Goal: Task Accomplishment & Management: Manage account settings

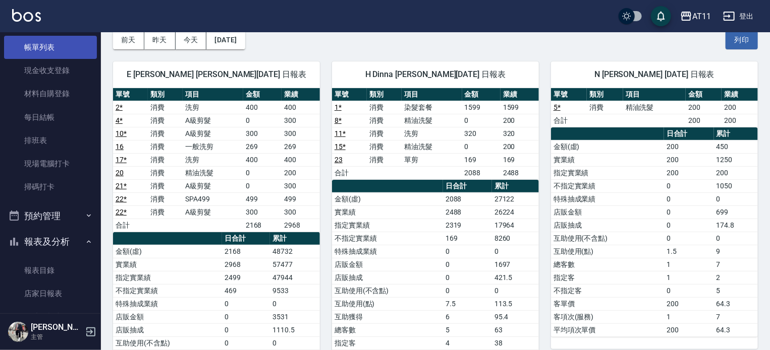
scroll to position [16, 0]
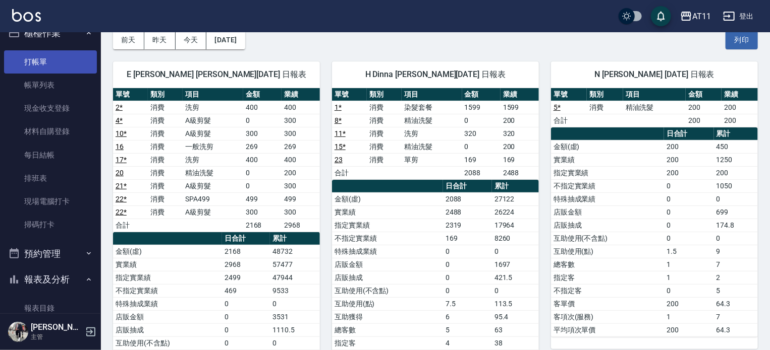
click at [50, 68] on link "打帳單" at bounding box center [50, 61] width 93 height 23
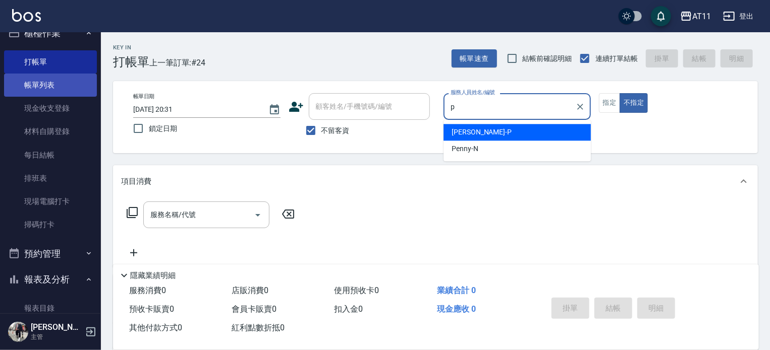
type input "Park-P"
type button "false"
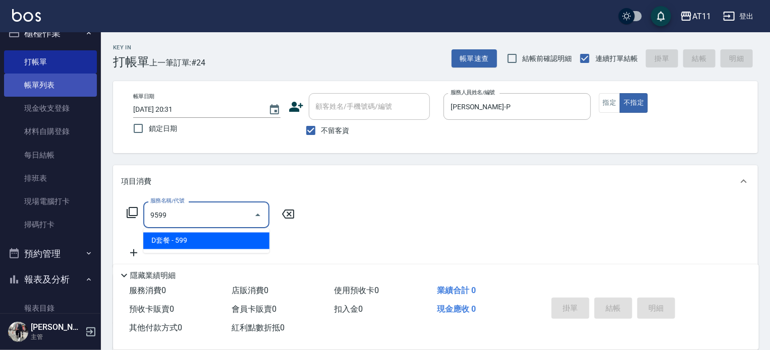
type input "D套餐(9599)"
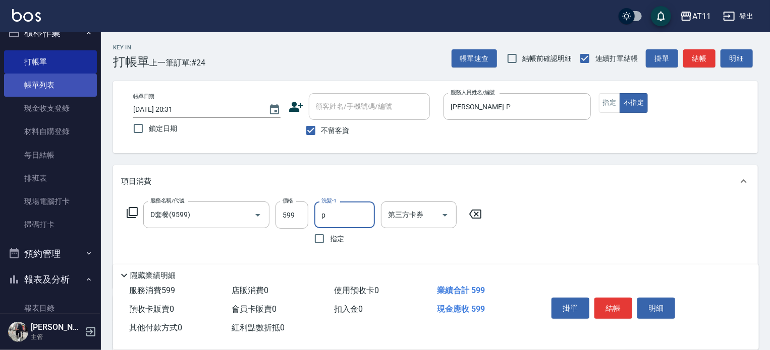
type input "Park-P"
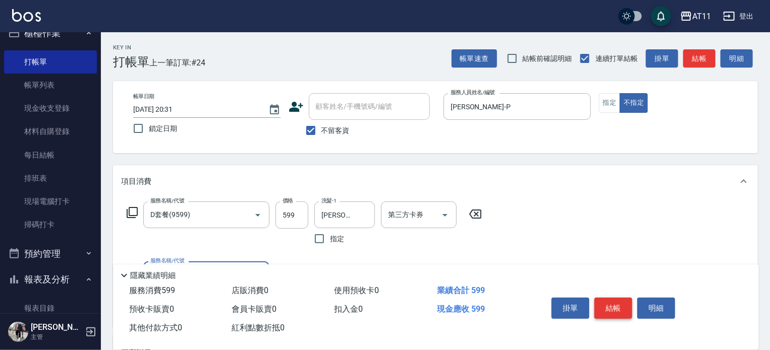
click at [605, 304] on button "結帳" at bounding box center [613, 308] width 38 height 21
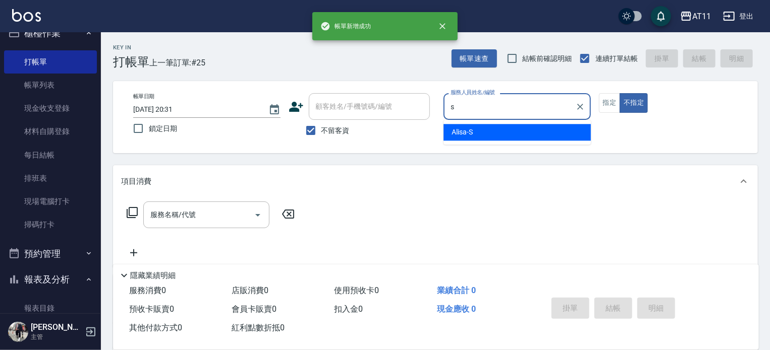
type input "Alisa-S"
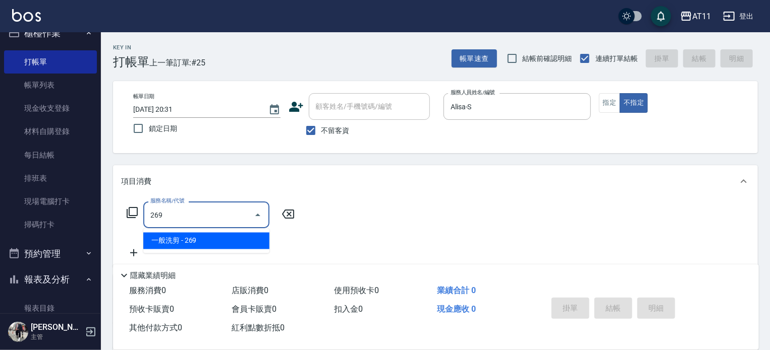
type input "一般洗剪(269)"
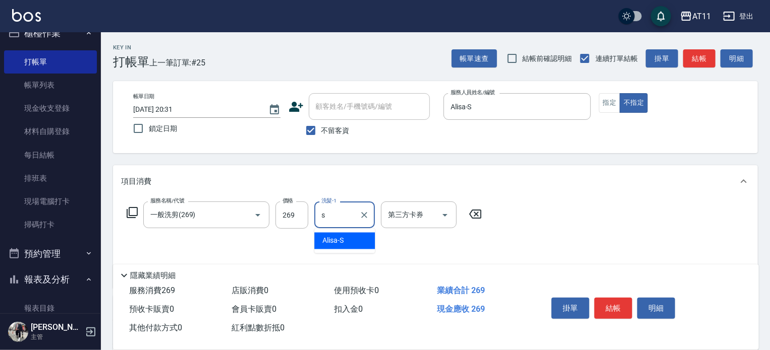
type input "Alisa-S"
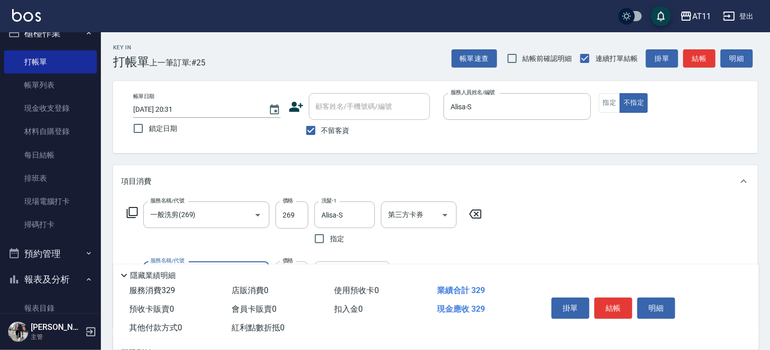
type input "精油(60)"
type input "Alisa-S"
click at [605, 304] on button "結帳" at bounding box center [613, 308] width 38 height 21
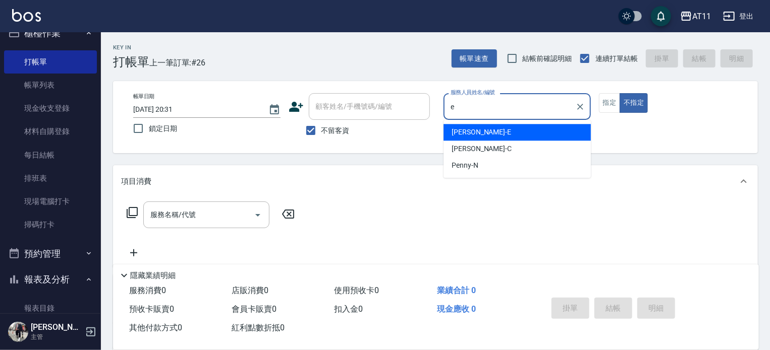
type input "EVA-E"
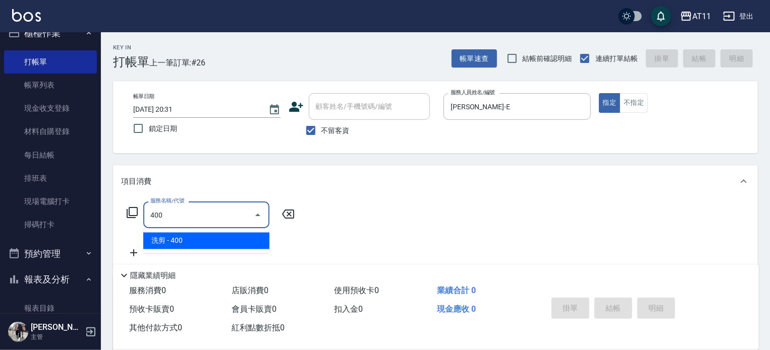
type input "洗剪(400)"
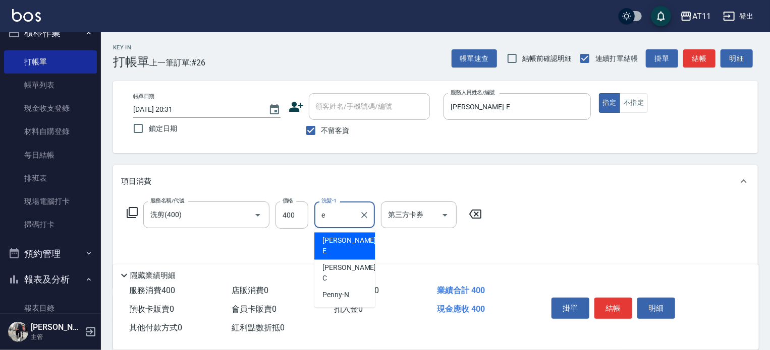
type input "EVA-E"
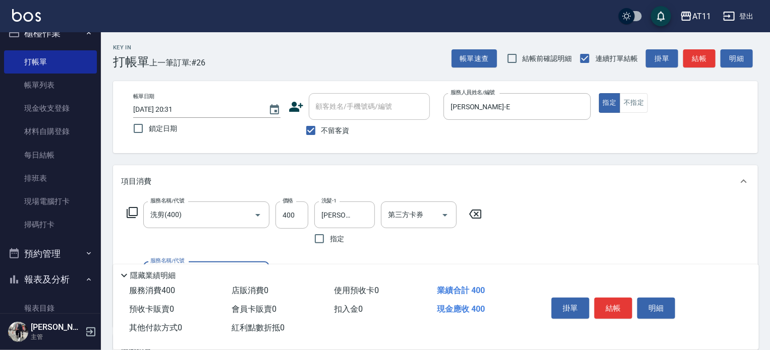
click at [605, 304] on button "結帳" at bounding box center [613, 308] width 38 height 21
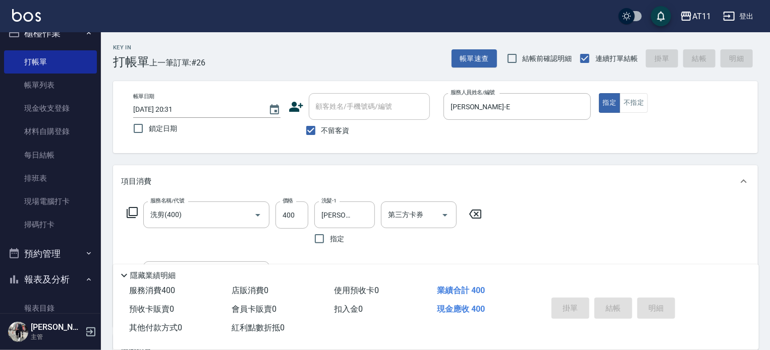
type input "2025/08/12 20:32"
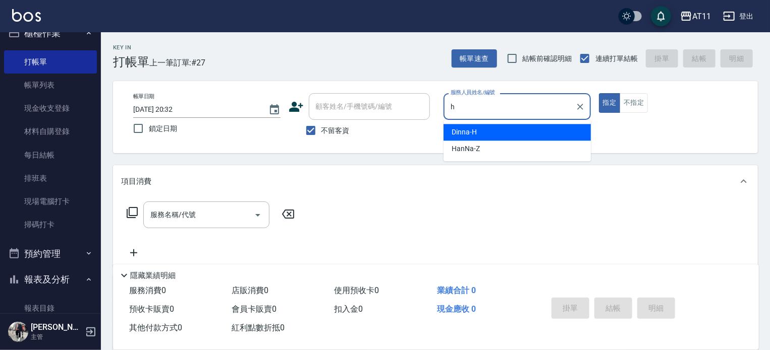
type input "Dinna-H"
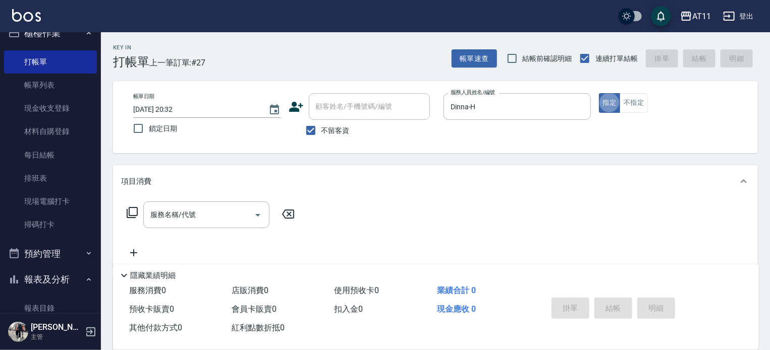
type button "true"
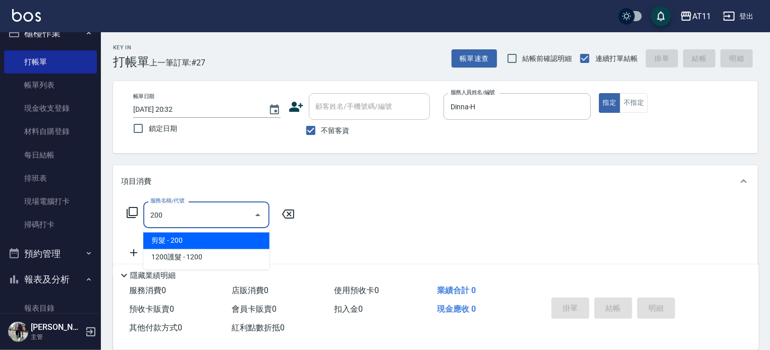
type input "剪髮(200)"
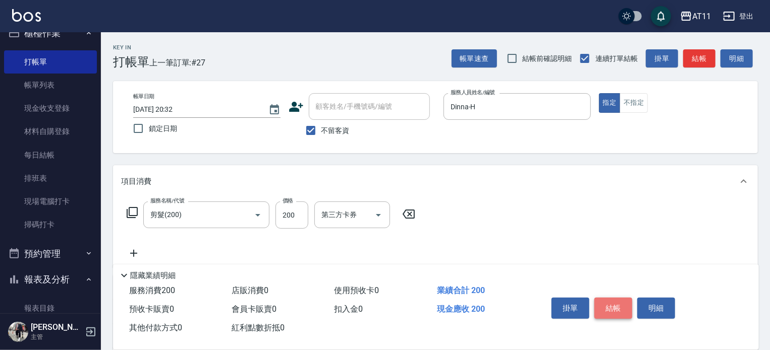
click at [605, 308] on button "結帳" at bounding box center [613, 308] width 38 height 21
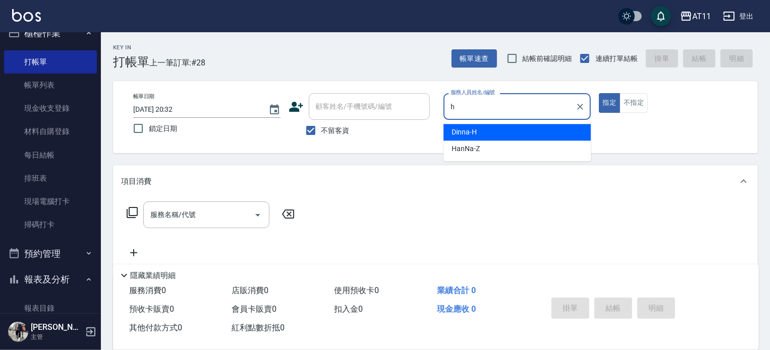
type input "Dinna-H"
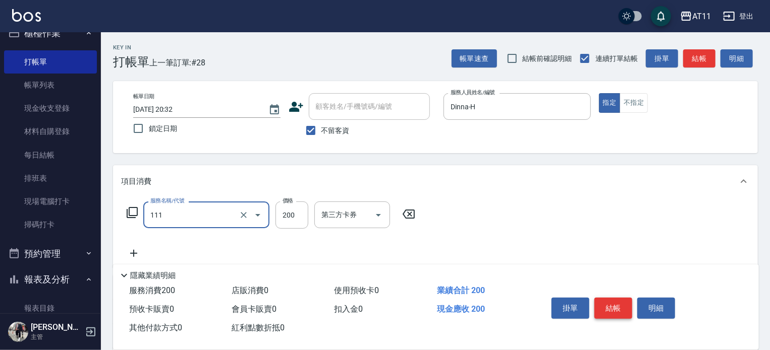
type input "精油洗髮(111)"
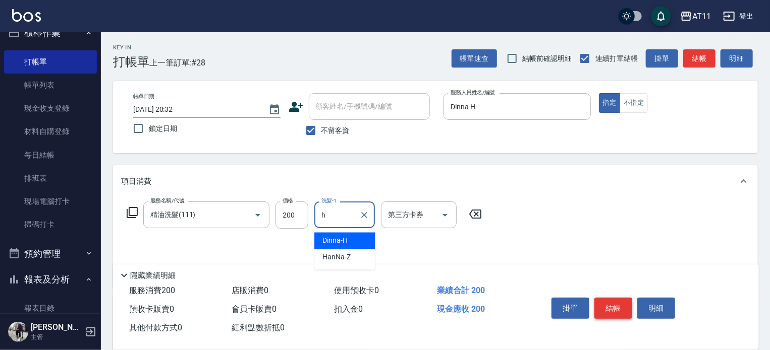
type input "Dinna-H"
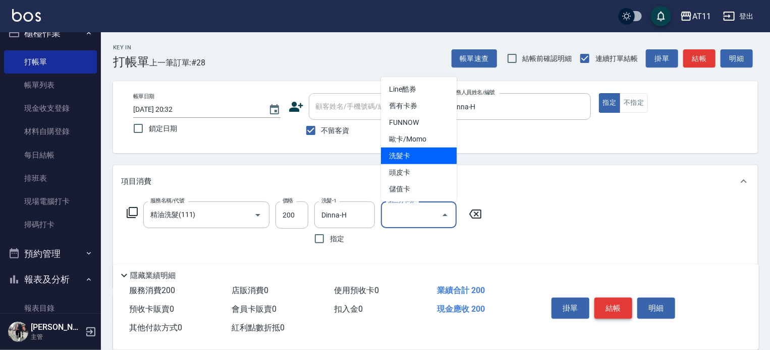
type input "洗髮卡"
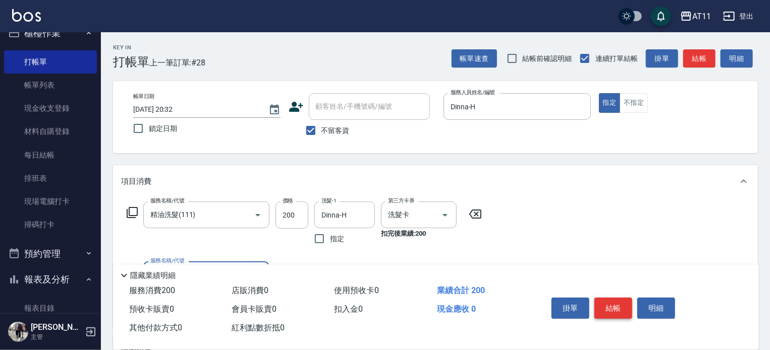
click at [605, 308] on button "結帳" at bounding box center [613, 308] width 38 height 21
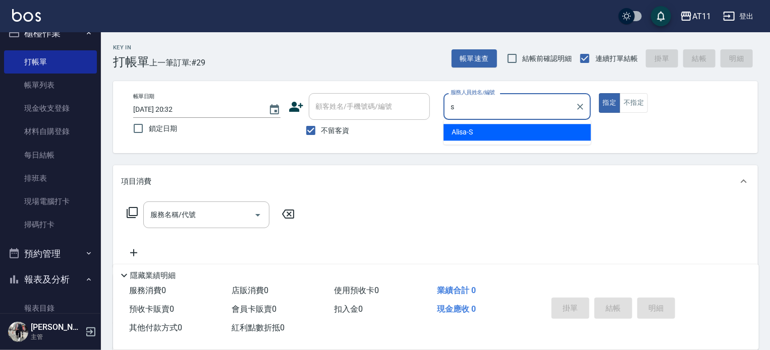
type input "Alisa-S"
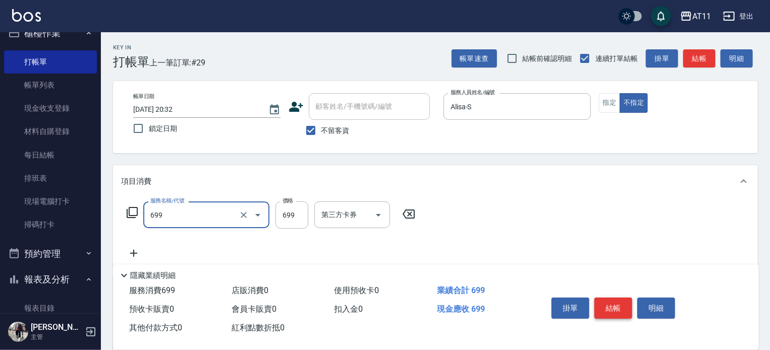
type input "SPA699(699)"
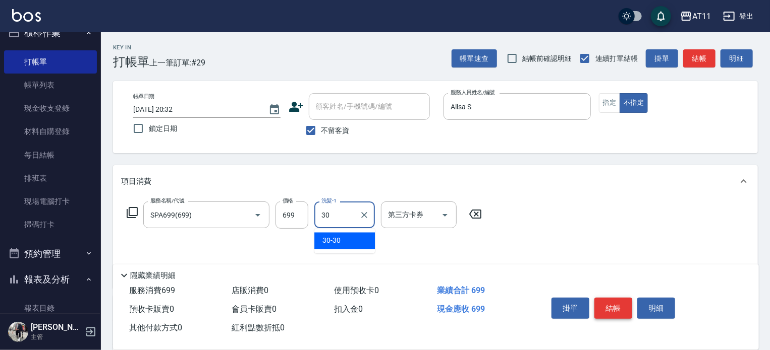
type input "30-30"
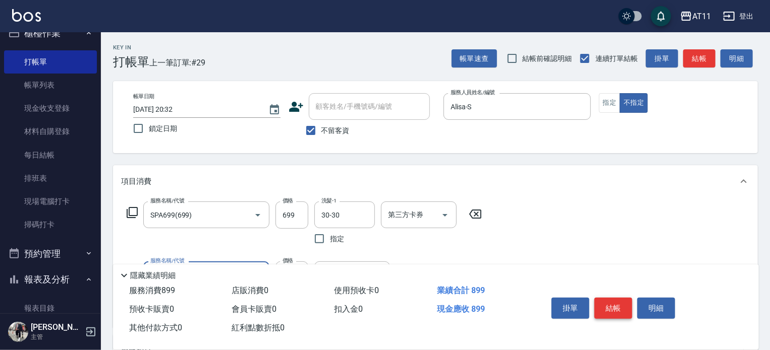
type input "剪髮(200)"
type input "100"
click at [605, 308] on button "結帳" at bounding box center [613, 308] width 38 height 21
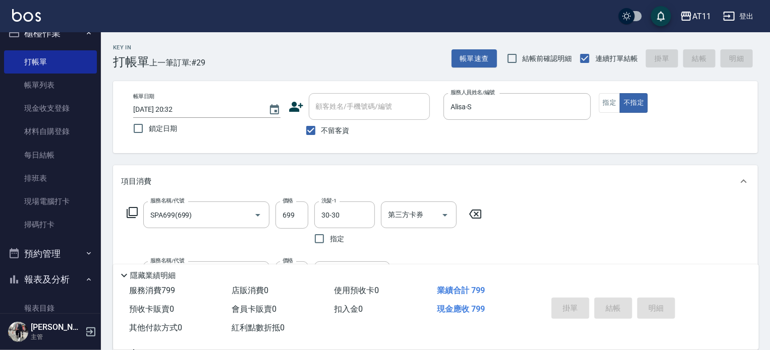
type input "2025/08/12 20:33"
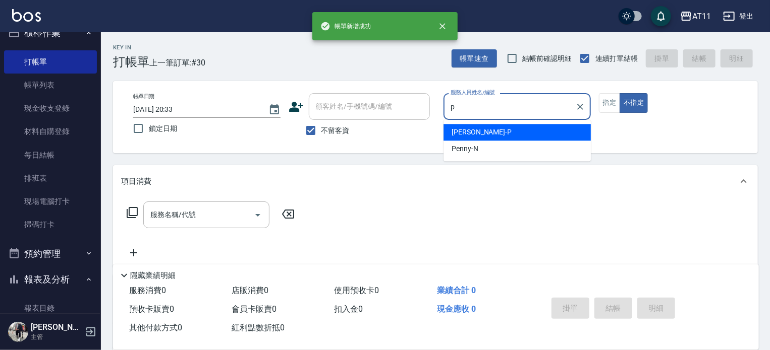
type input "Park-P"
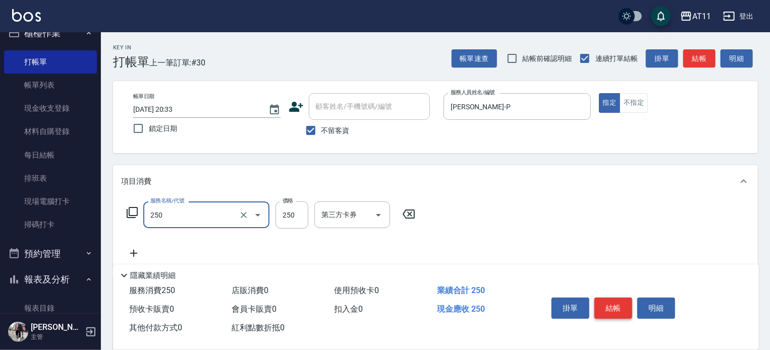
type input "B級單剪(250)"
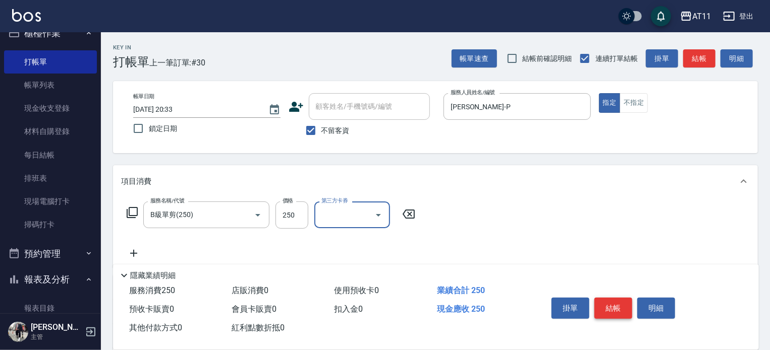
click at [605, 308] on button "結帳" at bounding box center [613, 308] width 38 height 21
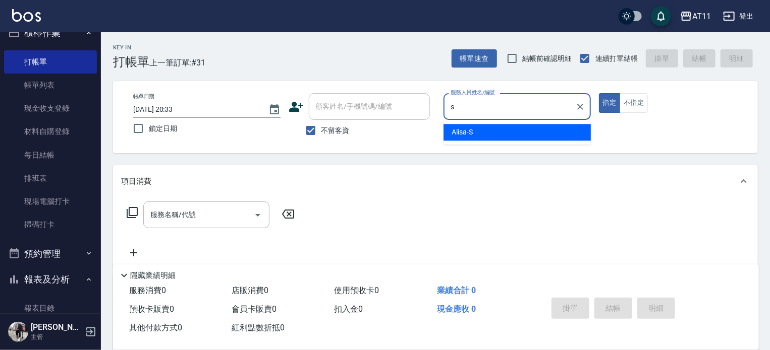
type input "Alisa-S"
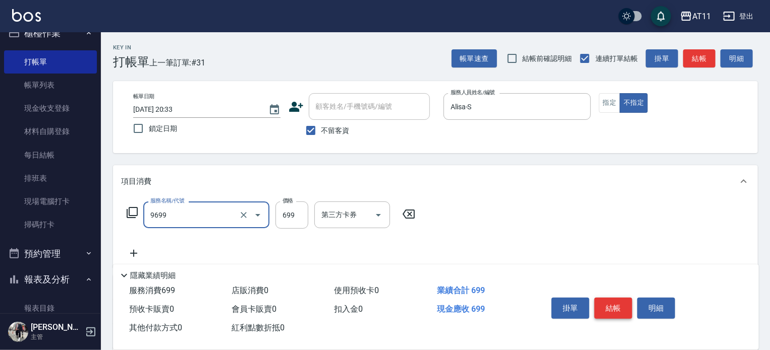
type input "C套餐(9699)"
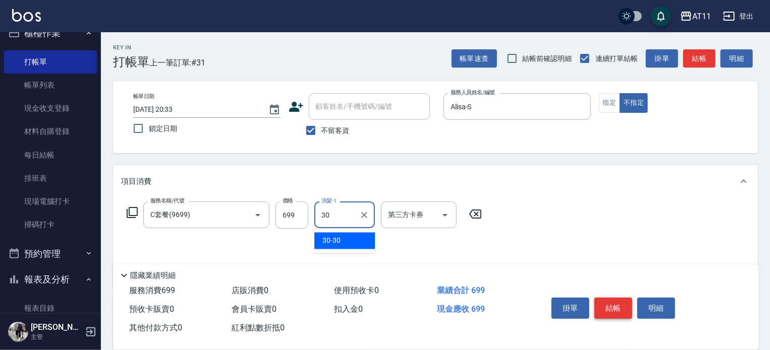
type input "30-30"
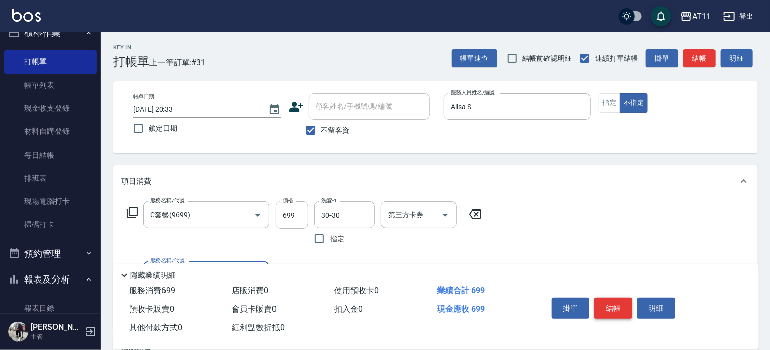
click at [605, 308] on button "結帳" at bounding box center [613, 308] width 38 height 21
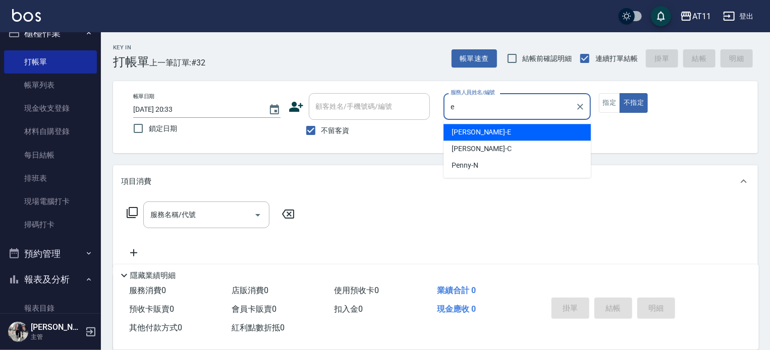
type input "EVA-E"
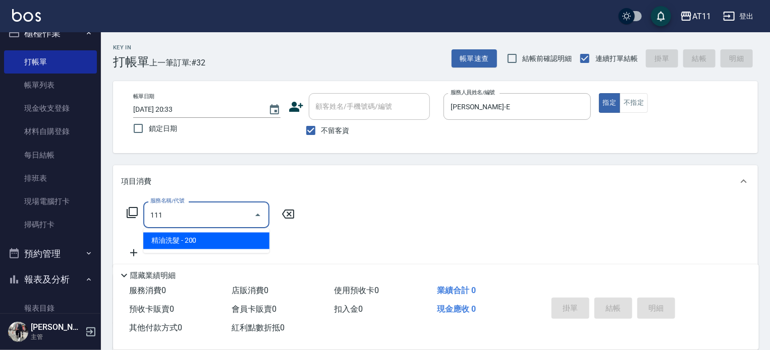
type input "精油洗髮(111)"
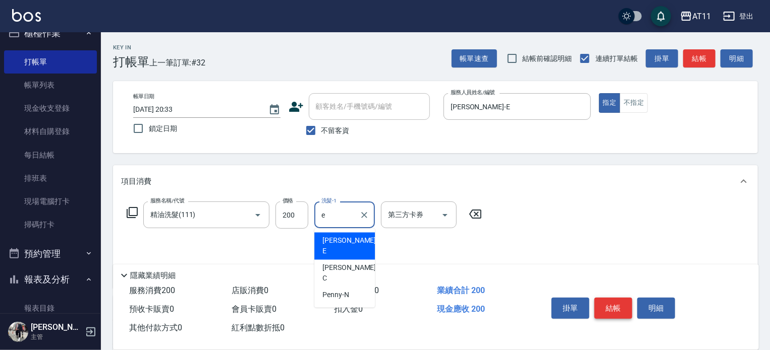
type input "EVA-E"
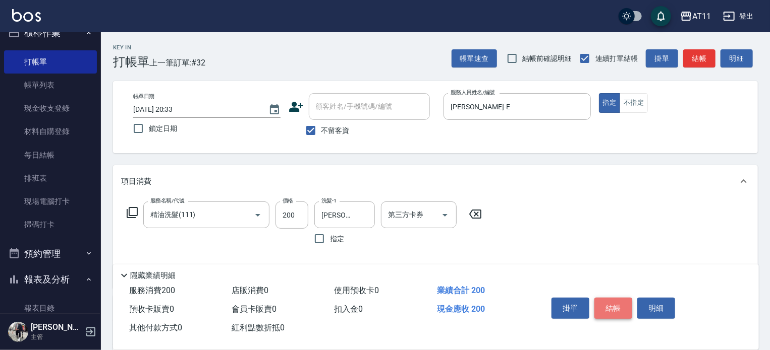
click at [601, 304] on button "結帳" at bounding box center [613, 308] width 38 height 21
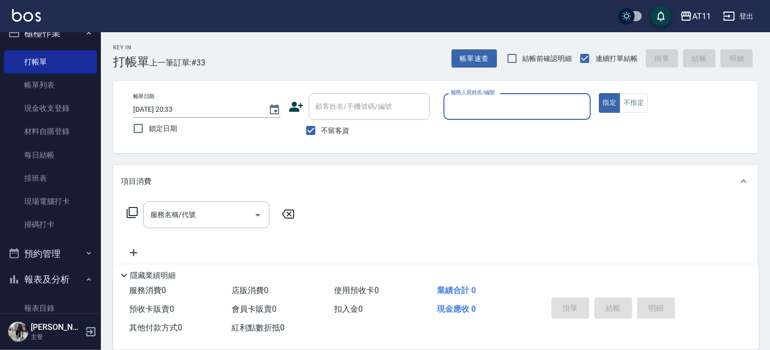
click at [737, 16] on button "登出" at bounding box center [738, 16] width 39 height 19
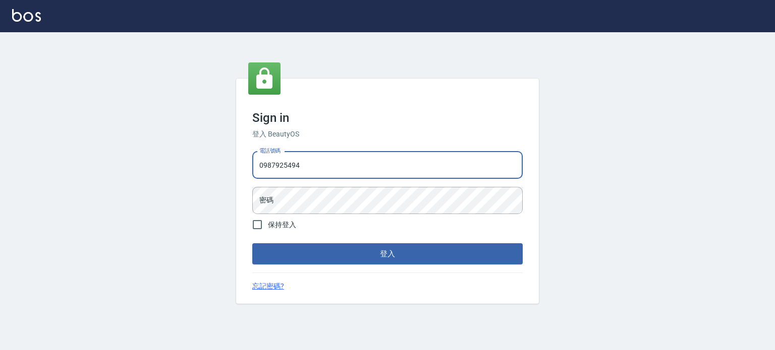
type input "0987925494"
click at [252, 244] on button "登入" at bounding box center [387, 254] width 270 height 21
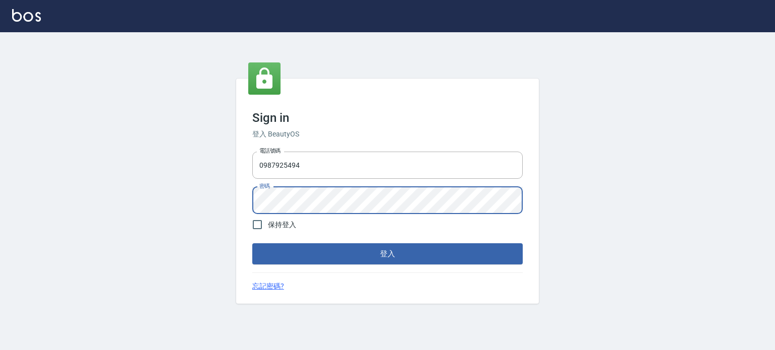
click at [252, 244] on button "登入" at bounding box center [387, 254] width 270 height 21
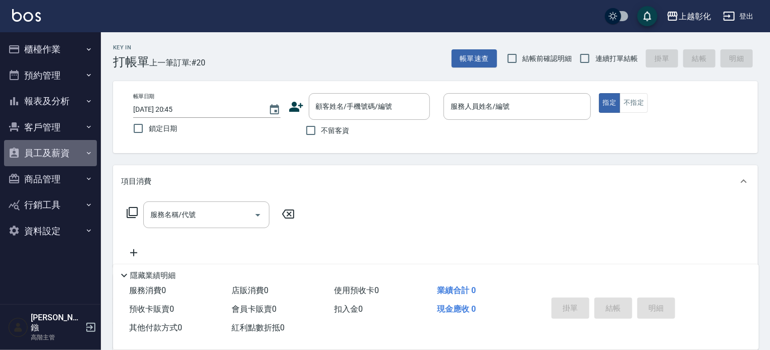
click at [51, 153] on button "員工及薪資" at bounding box center [50, 153] width 93 height 26
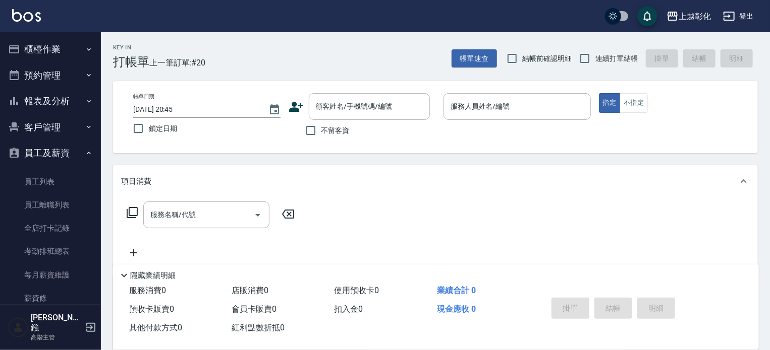
drag, startPoint x: 61, startPoint y: 146, endPoint x: 55, endPoint y: 139, distance: 9.0
click at [61, 146] on button "員工及薪資" at bounding box center [50, 153] width 93 height 26
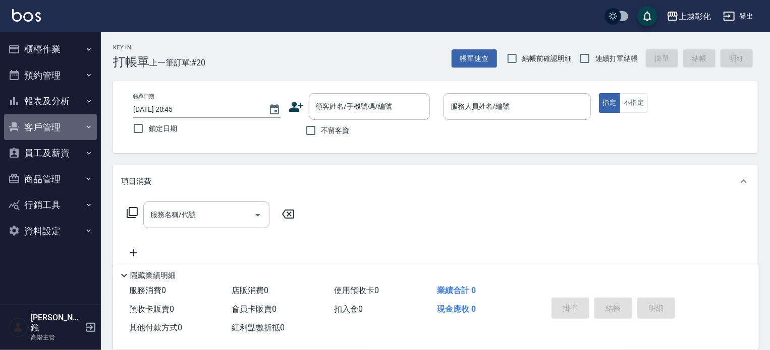
click at [48, 125] on button "客戶管理" at bounding box center [50, 127] width 93 height 26
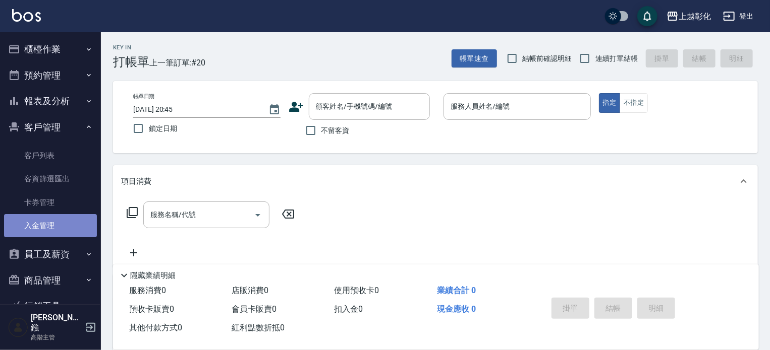
click at [54, 225] on link "入金管理" at bounding box center [50, 225] width 93 height 23
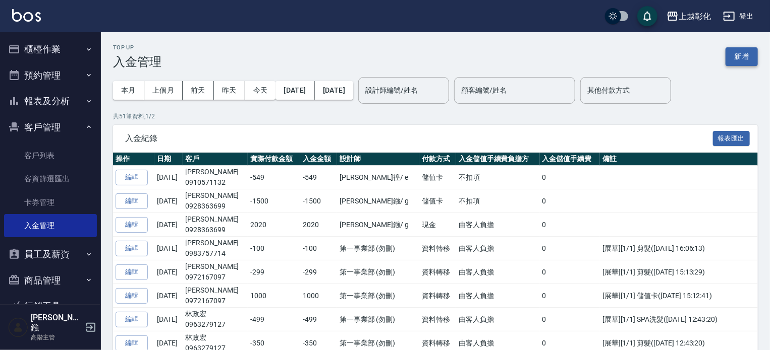
click at [745, 54] on button "新增" at bounding box center [741, 56] width 32 height 19
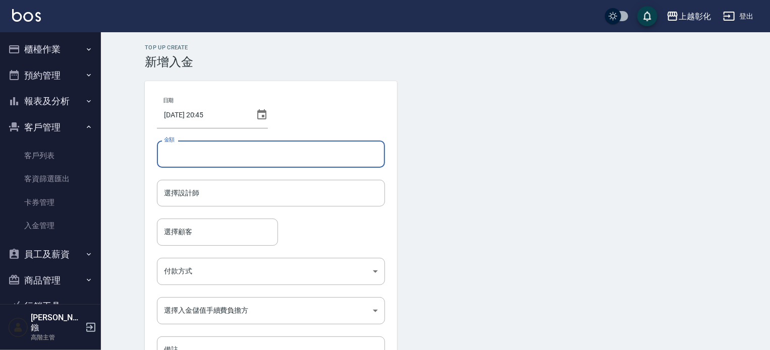
click at [250, 155] on input "金額" at bounding box center [271, 154] width 228 height 27
type input "-300"
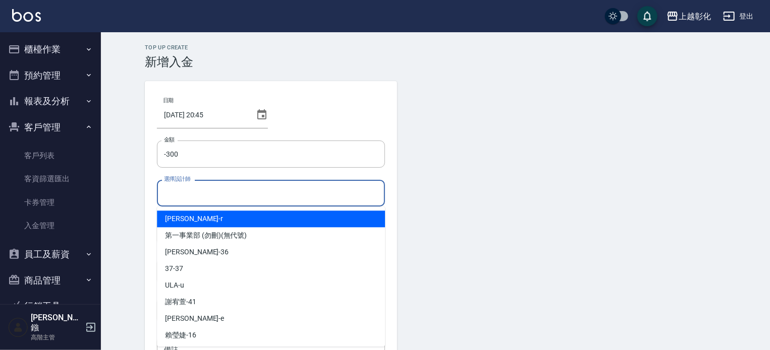
click at [220, 193] on input "選擇設計師" at bounding box center [270, 194] width 219 height 18
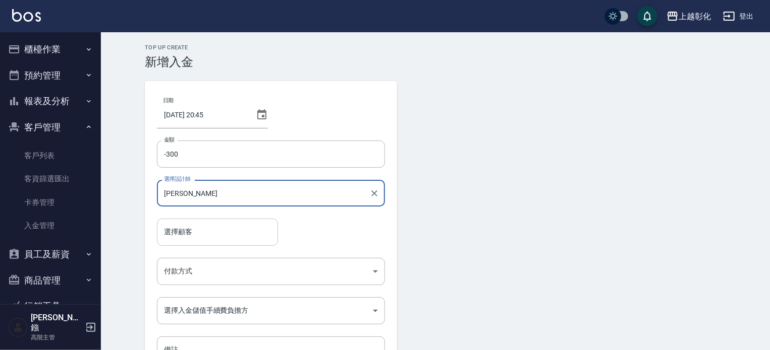
click at [214, 221] on div "選擇顧客" at bounding box center [217, 232] width 121 height 27
type input "Gary-g"
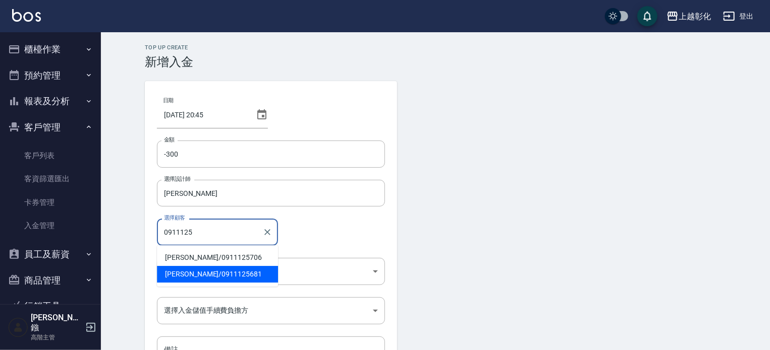
click at [220, 276] on span "陳昭安 / 0911125681" at bounding box center [217, 274] width 121 height 17
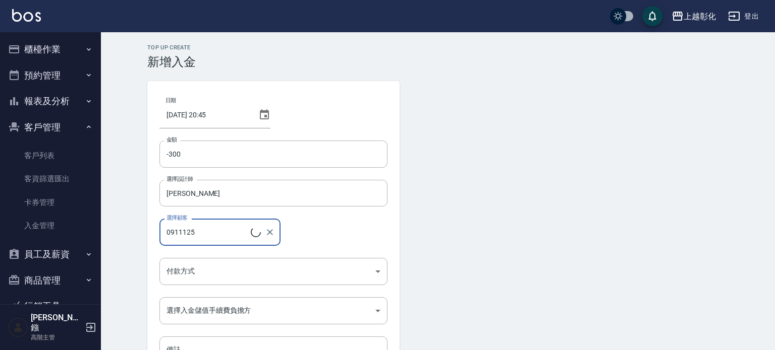
click at [220, 276] on body "上越彰化 登出 櫃檯作業 打帳單 帳單列表 掛單列表 座位開單 營業儀表板 現金收支登錄 高階收支登錄 材料自購登錄 每日結帳 排班表 現場電腦打卡 掃碼打卡…" at bounding box center [387, 209] width 775 height 419
type input "陳昭安/0911125681"
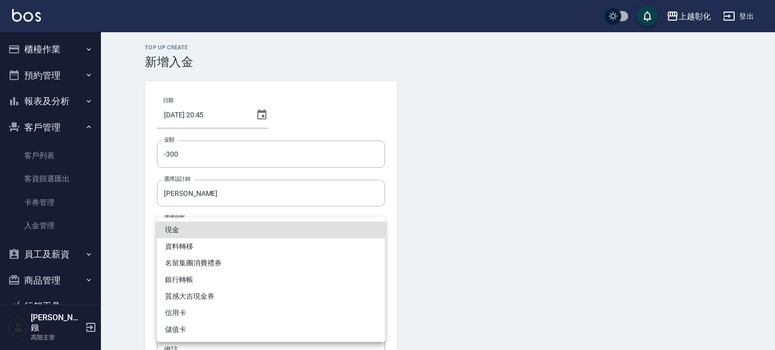
click at [236, 328] on li "儲值卡" at bounding box center [271, 330] width 228 height 17
type input "儲值卡"
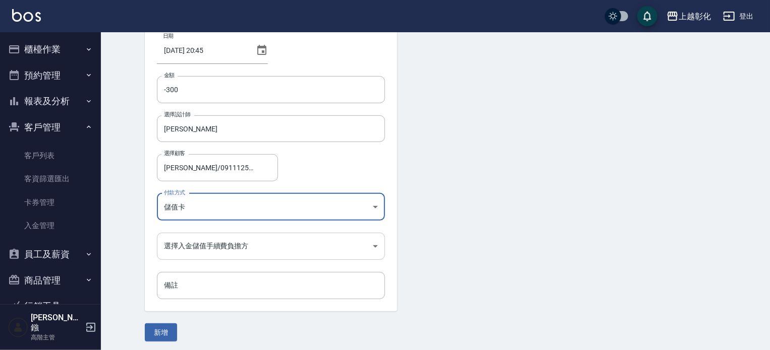
scroll to position [68, 0]
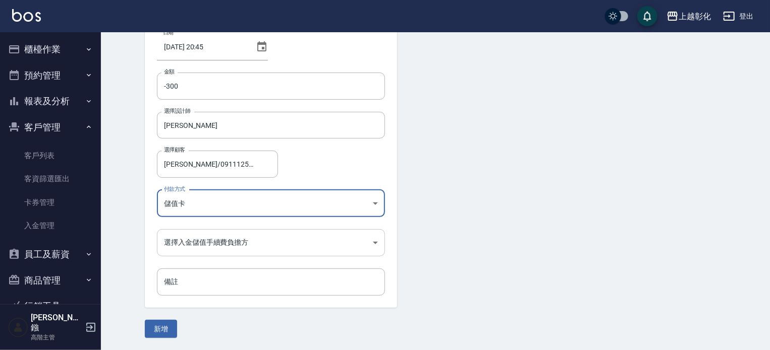
click at [282, 241] on body "上越彰化 登出 櫃檯作業 打帳單 帳單列表 掛單列表 座位開單 營業儀表板 現金收支登錄 高階收支登錄 材料自購登錄 每日結帳 排班表 現場電腦打卡 掃碼打卡…" at bounding box center [385, 141] width 770 height 419
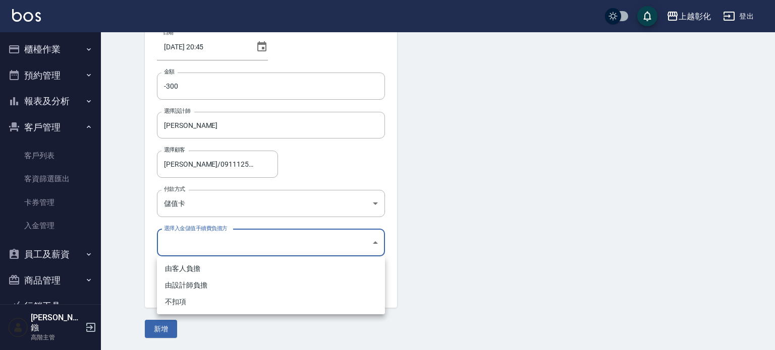
click at [255, 304] on li "不扣項" at bounding box center [271, 302] width 228 height 17
type input "WITHOUTHANDLINGFEE"
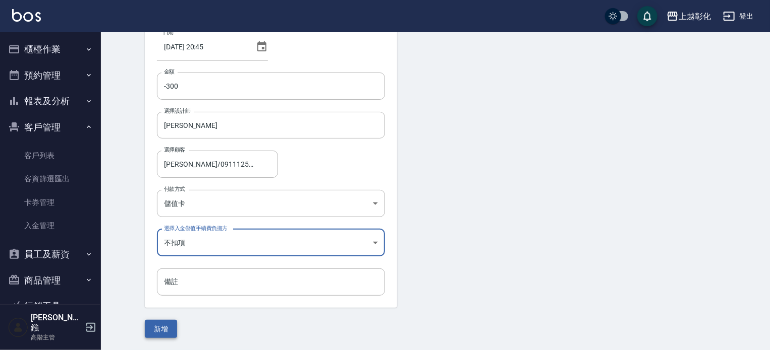
click at [158, 328] on button "新增" at bounding box center [161, 329] width 32 height 19
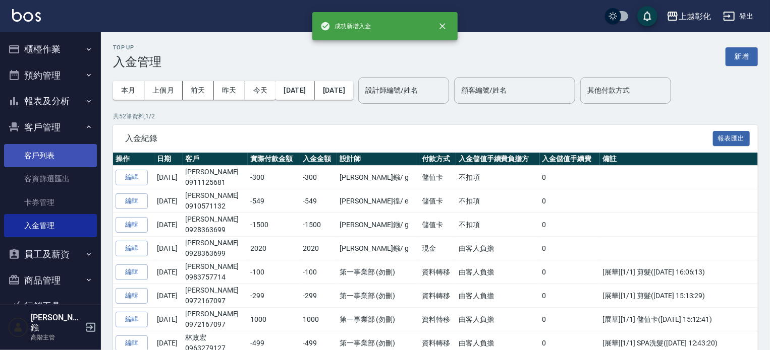
click at [34, 151] on link "客戶列表" at bounding box center [50, 155] width 93 height 23
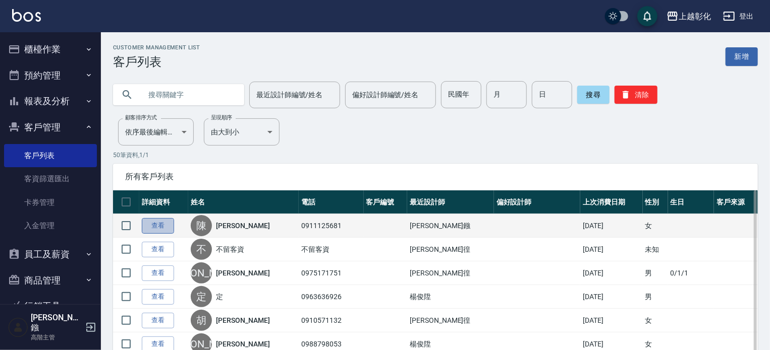
click at [155, 224] on link "查看" at bounding box center [158, 226] width 32 height 16
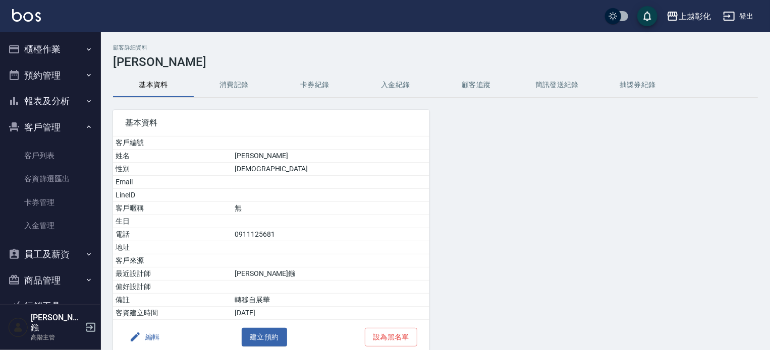
drag, startPoint x: 399, startPoint y: 86, endPoint x: 387, endPoint y: 91, distance: 13.4
click at [398, 86] on button "入金紀錄" at bounding box center [395, 85] width 81 height 24
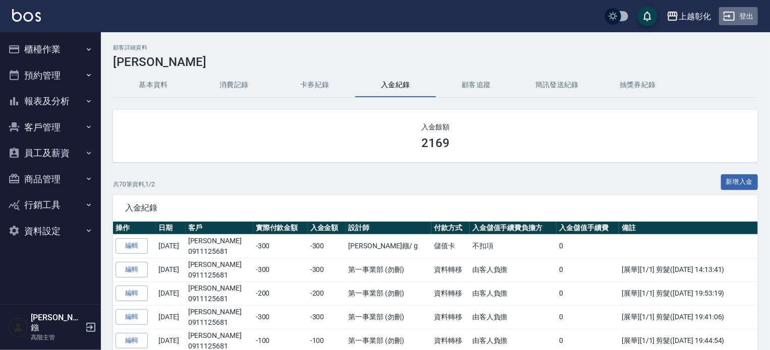
click at [742, 12] on button "登出" at bounding box center [738, 16] width 39 height 19
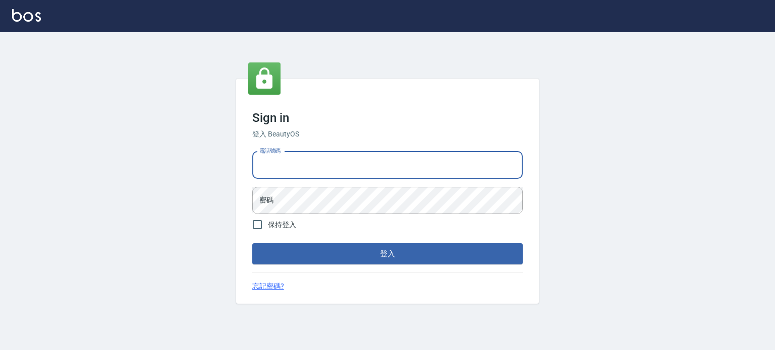
click at [364, 165] on input "電話號碼" at bounding box center [387, 165] width 270 height 27
type input "0953539532"
click at [252, 244] on button "登入" at bounding box center [387, 254] width 270 height 21
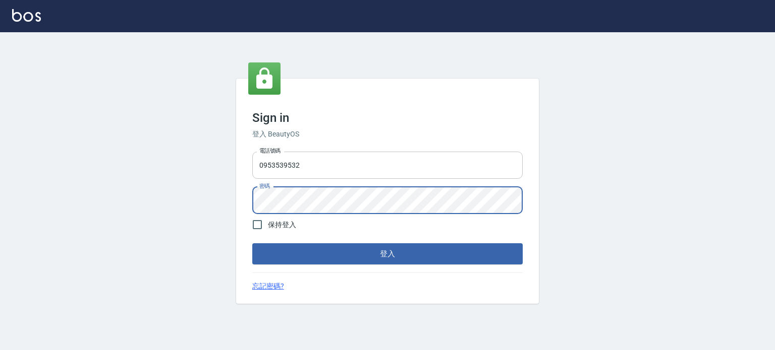
click at [252, 244] on button "登入" at bounding box center [387, 254] width 270 height 21
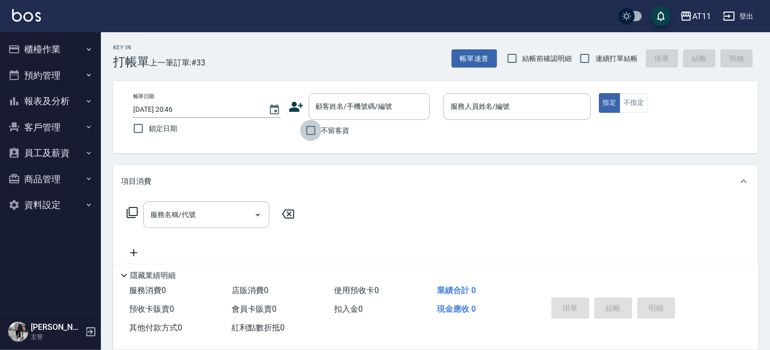
click at [309, 130] on input "不留客資" at bounding box center [310, 130] width 21 height 21
checkbox input "true"
click at [584, 60] on input "連續打單結帳" at bounding box center [584, 58] width 21 height 21
checkbox input "true"
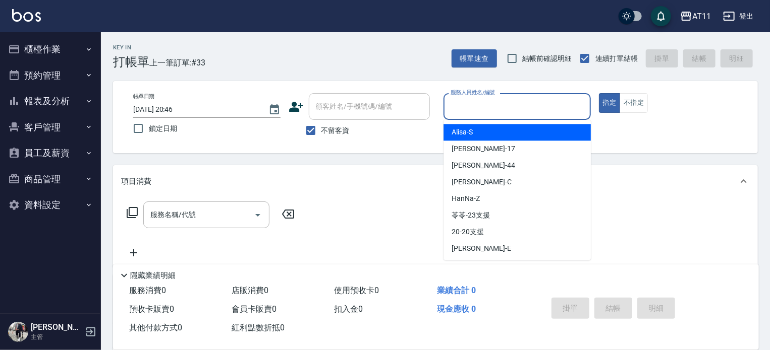
click at [501, 102] on input "服務人員姓名/編號" at bounding box center [517, 107] width 138 height 18
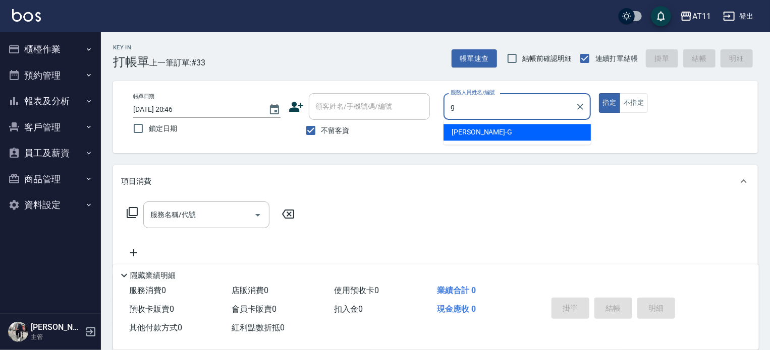
type input "Gary-G"
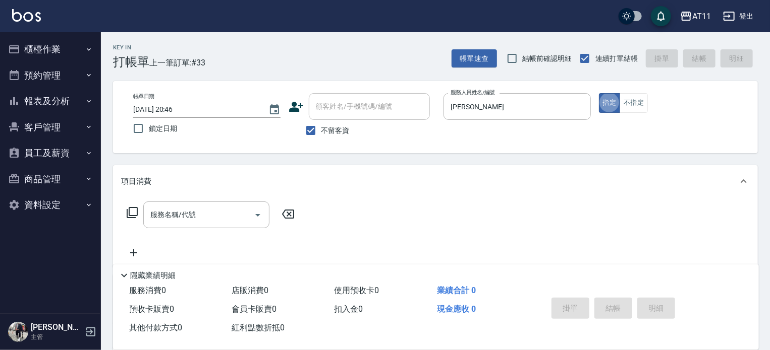
type button "true"
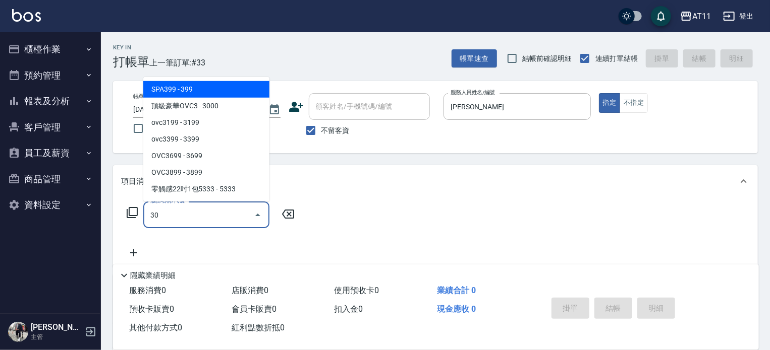
type input "300"
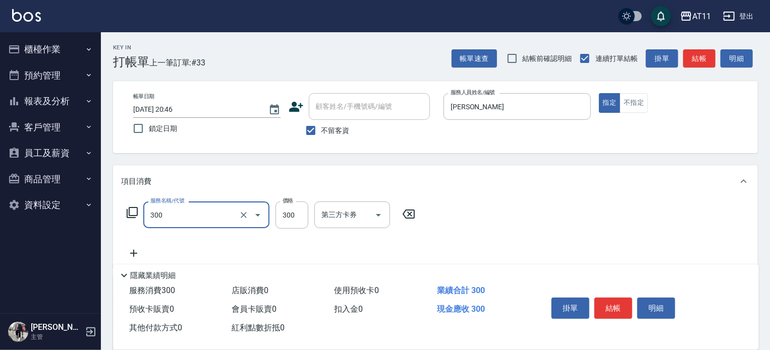
click at [193, 212] on input "300" at bounding box center [192, 215] width 89 height 18
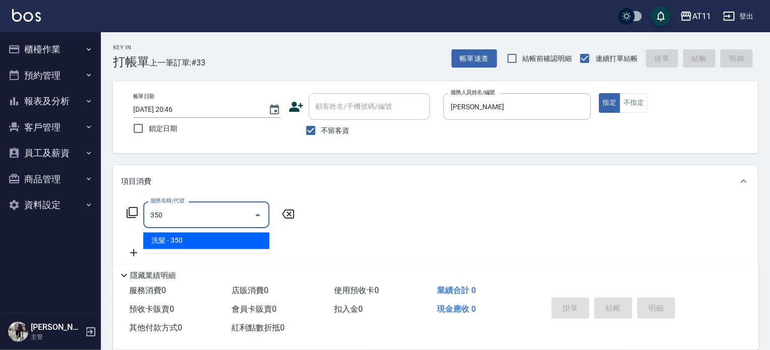
type input "洗髮(350)"
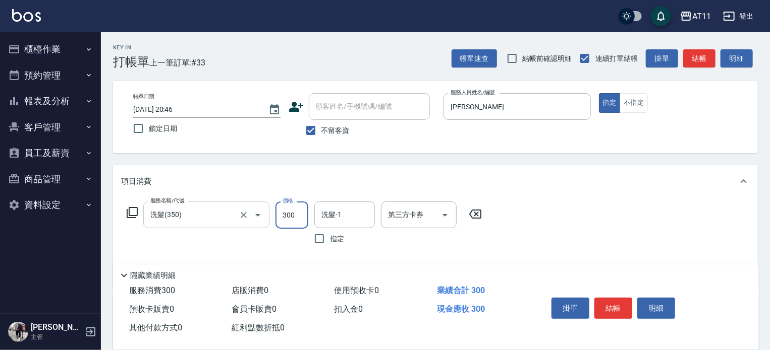
type input "300"
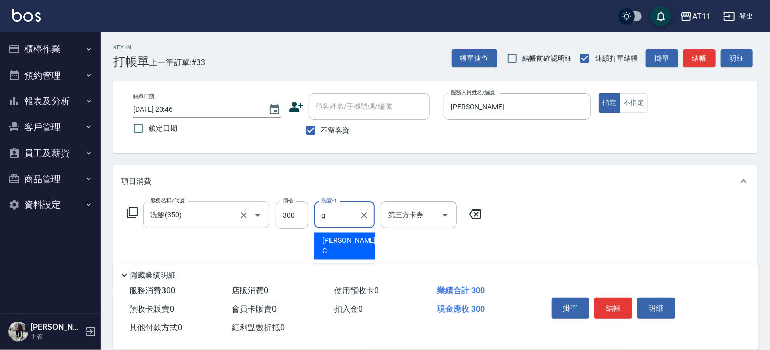
type input "Gary-G"
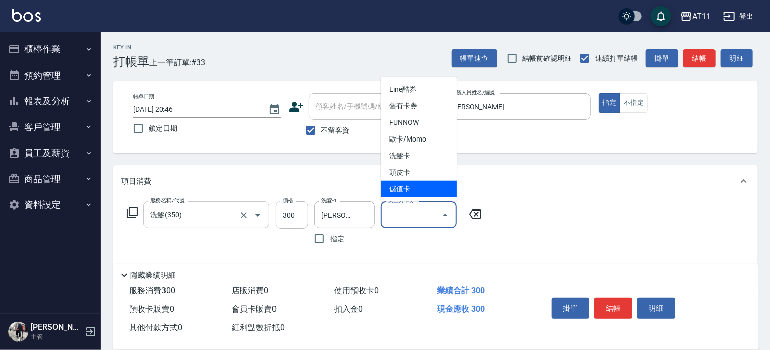
type input "儲值卡"
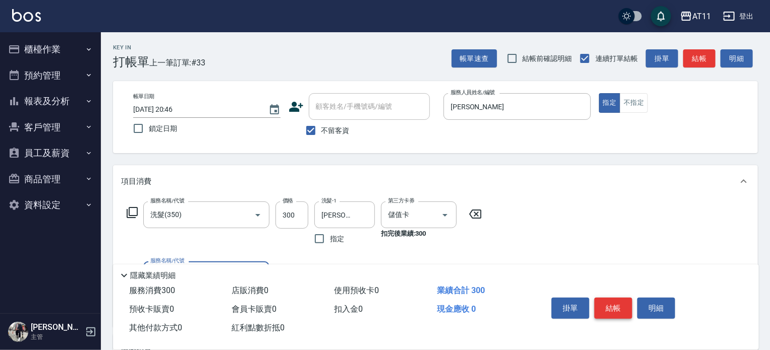
click at [613, 303] on button "結帳" at bounding box center [613, 308] width 38 height 21
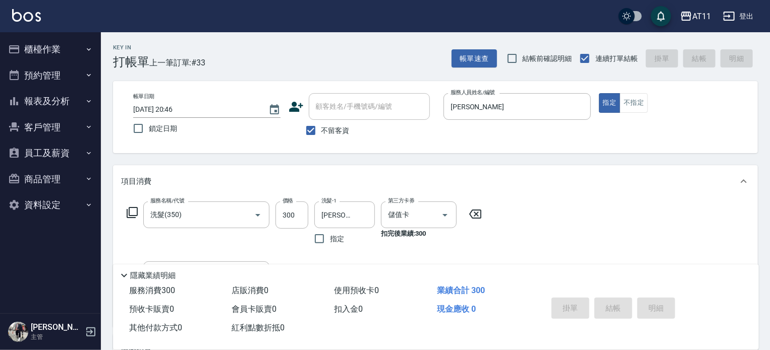
type input "2025/08/12 20:47"
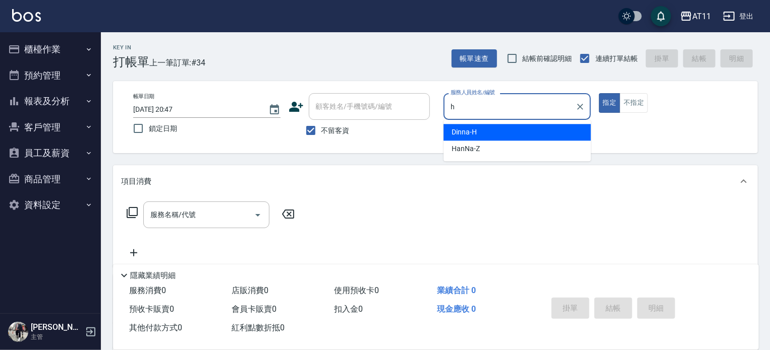
type input "Dinna-H"
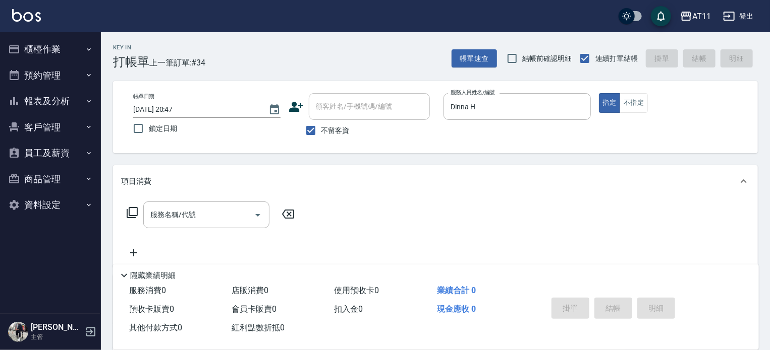
click at [513, 159] on div "Key In 打帳單 上一筆訂單:#34 帳單速查 結帳前確認明細 連續打單結帳 掛單 結帳 明細 帳單日期 2025/08/12 20:47 鎖定日期 顧客…" at bounding box center [435, 250] width 669 height 436
drag, startPoint x: 45, startPoint y: 50, endPoint x: 56, endPoint y: 80, distance: 31.6
click at [46, 50] on button "櫃檯作業" at bounding box center [50, 49] width 93 height 26
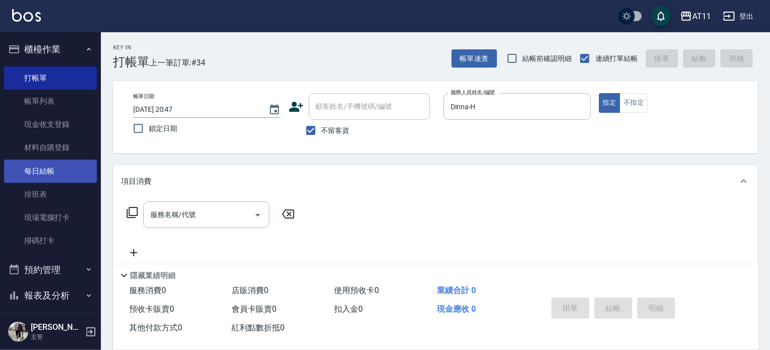
click at [55, 170] on link "每日結帳" at bounding box center [50, 171] width 93 height 23
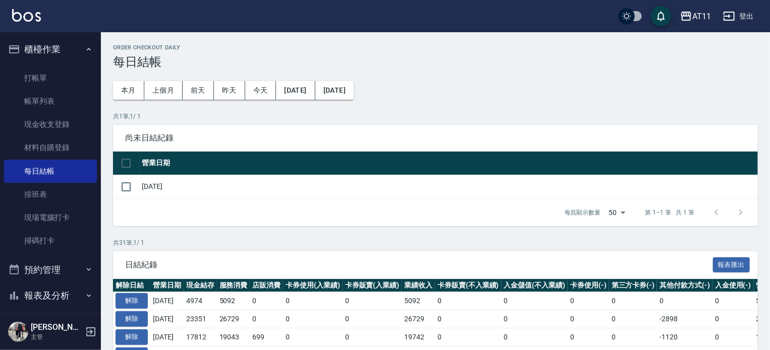
drag, startPoint x: 126, startPoint y: 187, endPoint x: 144, endPoint y: 202, distance: 23.6
click at [127, 189] on input "checkbox" at bounding box center [125, 186] width 21 height 21
checkbox input "true"
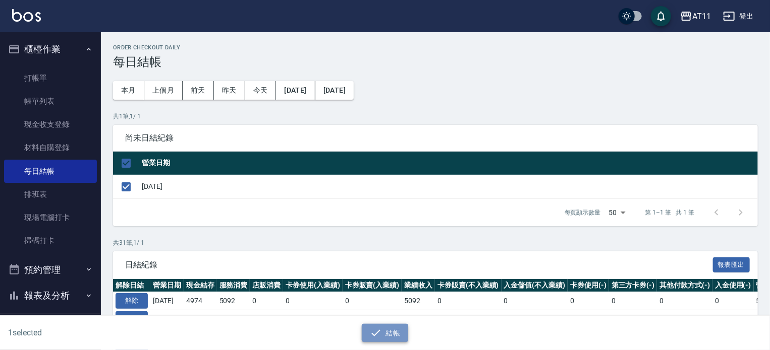
click at [385, 328] on button "結帳" at bounding box center [385, 333] width 47 height 19
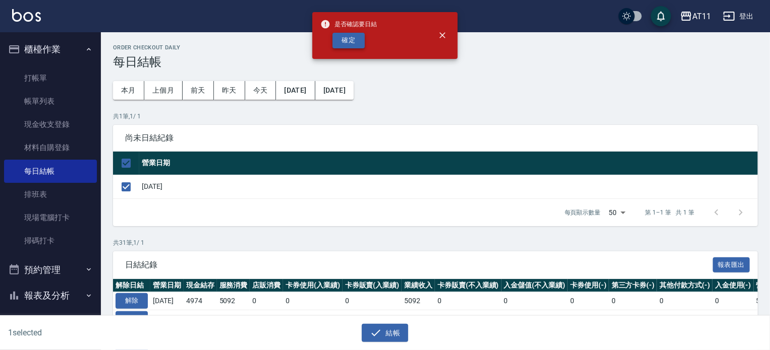
click at [345, 36] on button "確定" at bounding box center [348, 41] width 32 height 16
checkbox input "false"
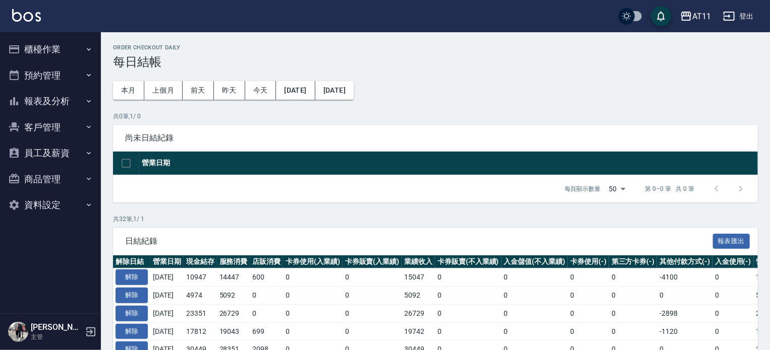
click at [60, 101] on button "報表及分析" at bounding box center [50, 101] width 93 height 26
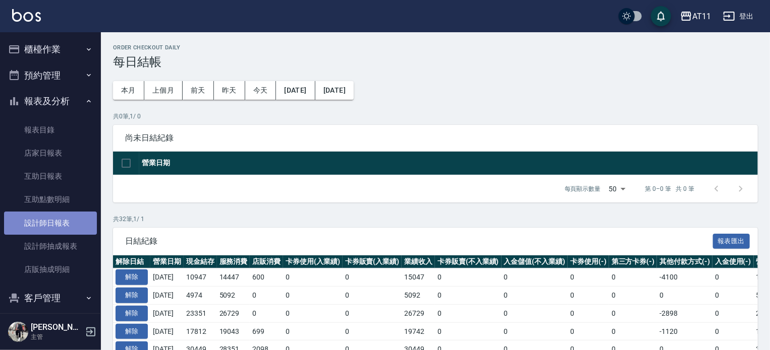
click at [63, 227] on link "設計師日報表" at bounding box center [50, 223] width 93 height 23
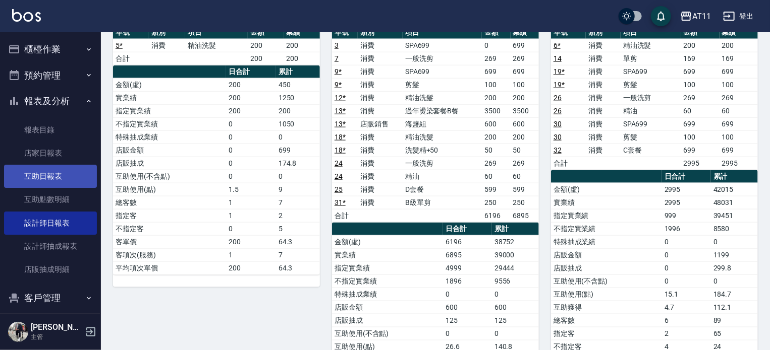
scroll to position [555, 0]
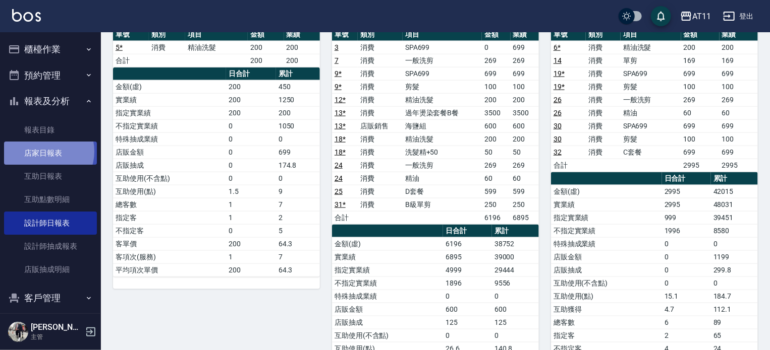
click at [42, 152] on link "店家日報表" at bounding box center [50, 153] width 93 height 23
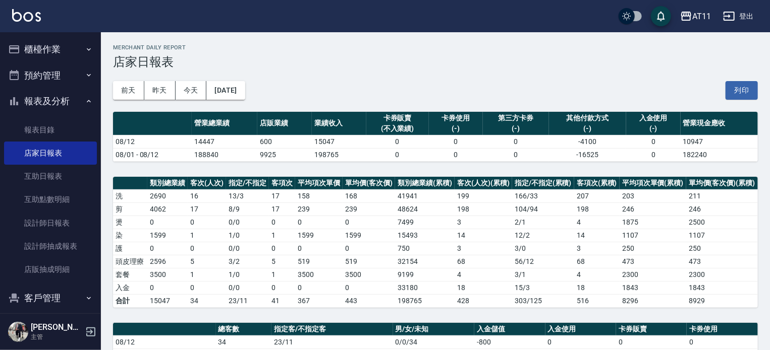
click at [45, 101] on button "報表及分析" at bounding box center [50, 101] width 93 height 26
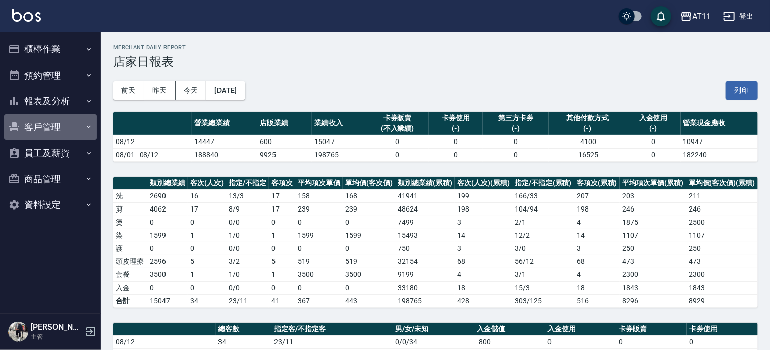
click at [52, 132] on button "客戶管理" at bounding box center [50, 127] width 93 height 26
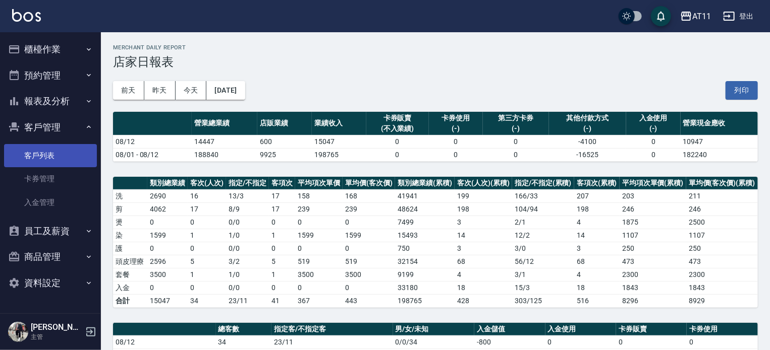
click at [47, 157] on link "客戶列表" at bounding box center [50, 155] width 93 height 23
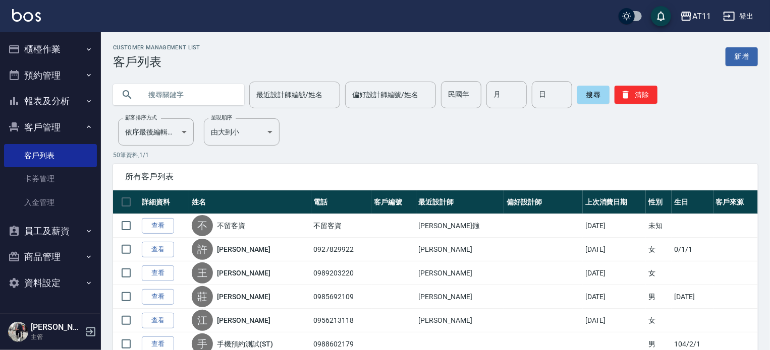
click at [167, 98] on input "text" at bounding box center [188, 94] width 95 height 27
type input "j"
type input "王"
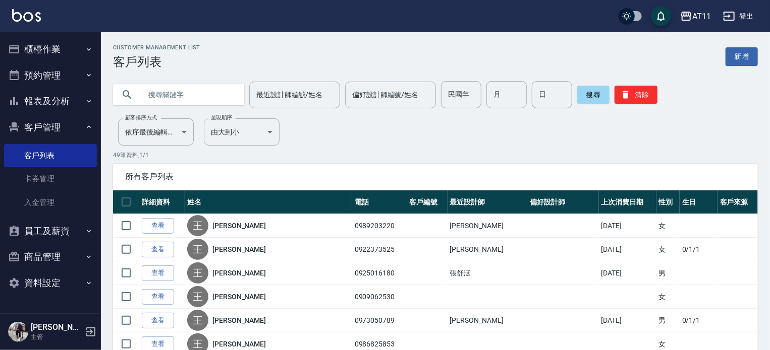
click at [46, 129] on button "客戶管理" at bounding box center [50, 127] width 93 height 26
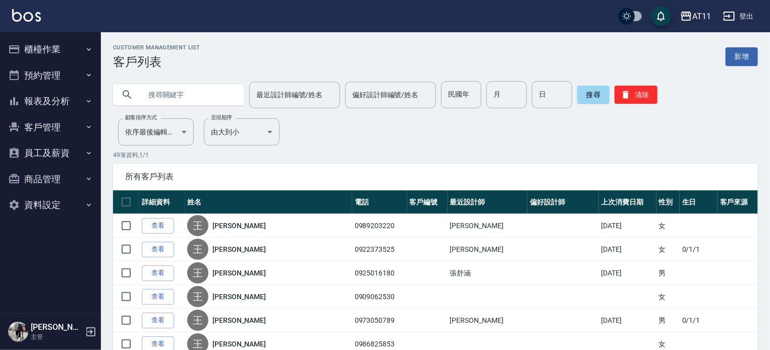
click at [55, 98] on button "報表及分析" at bounding box center [50, 101] width 93 height 26
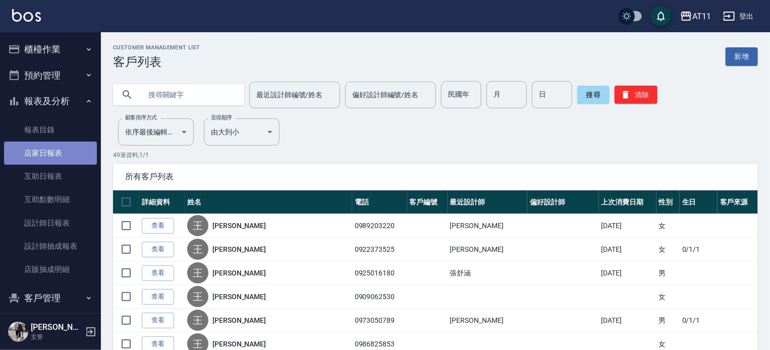
click at [61, 155] on link "店家日報表" at bounding box center [50, 153] width 93 height 23
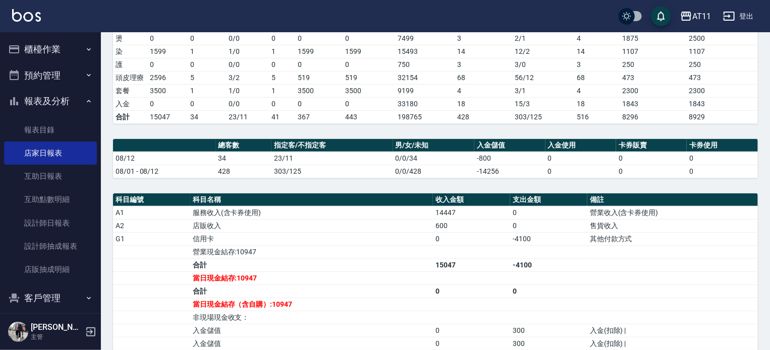
scroll to position [202, 0]
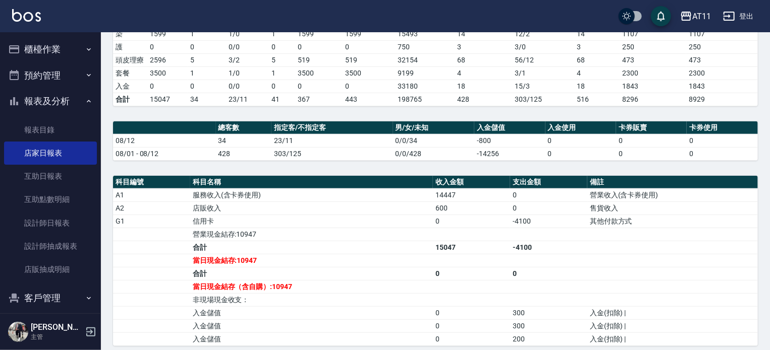
drag, startPoint x: 237, startPoint y: 141, endPoint x: 228, endPoint y: 141, distance: 9.1
click at [228, 141] on td "34" at bounding box center [244, 140] width 56 height 13
drag, startPoint x: 228, startPoint y: 141, endPoint x: 208, endPoint y: 142, distance: 19.7
click at [208, 142] on tr "08/12 34 23/11 0/0/34 -800 0 0 0" at bounding box center [435, 140] width 644 height 13
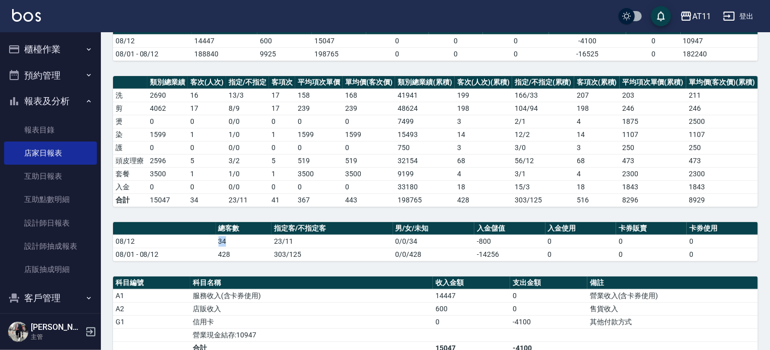
scroll to position [107, 0]
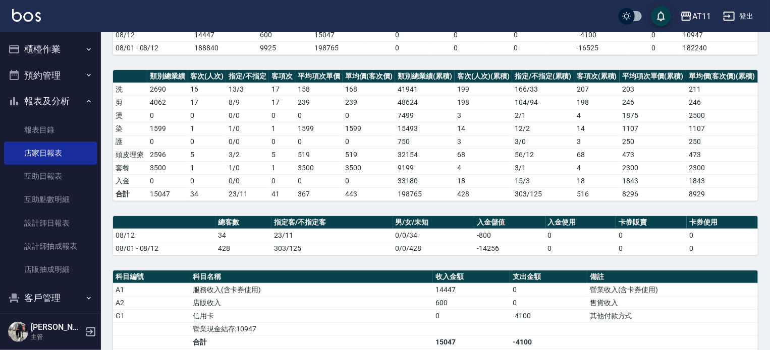
click at [365, 155] on td "519" at bounding box center [368, 154] width 52 height 13
drag, startPoint x: 333, startPoint y: 154, endPoint x: 216, endPoint y: 160, distance: 116.6
click at [216, 160] on tbody "洗 2690 16 13 / 3 17 158 168 41941 199 166 / 33 207 203 211 剪 4062 17 8 / 9 17 2…" at bounding box center [435, 142] width 644 height 118
click at [189, 153] on td "5" at bounding box center [207, 154] width 38 height 13
click at [192, 152] on td "5" at bounding box center [207, 154] width 38 height 13
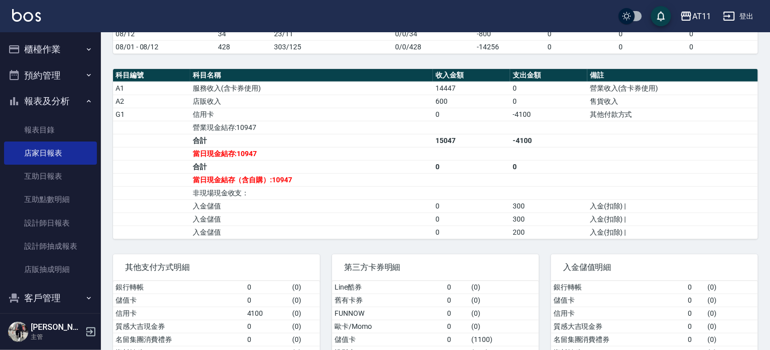
scroll to position [309, 0]
click at [539, 111] on td "-4100" at bounding box center [548, 114] width 77 height 13
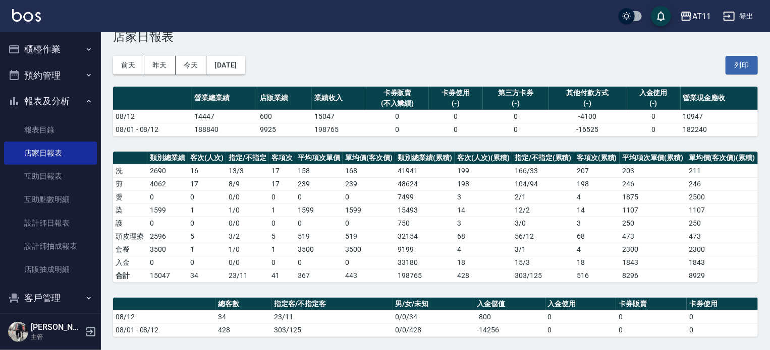
scroll to position [0, 0]
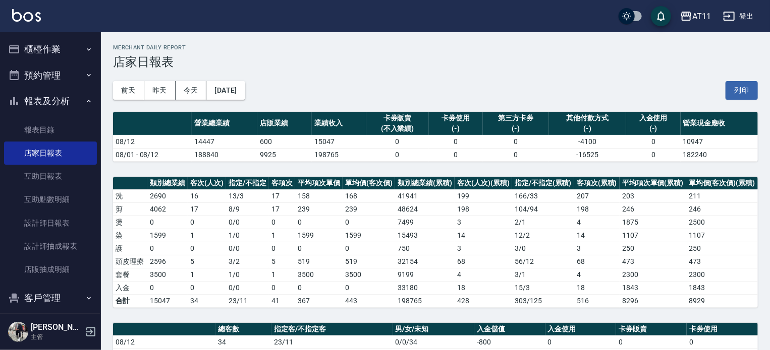
click at [631, 52] on div "Merchant Daily Report 店家日報表" at bounding box center [435, 56] width 644 height 25
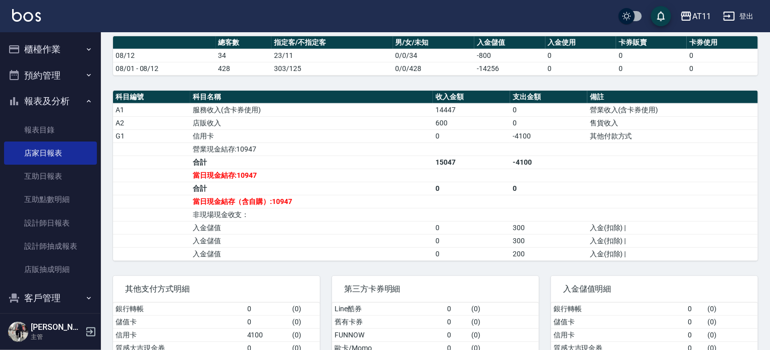
scroll to position [364, 0]
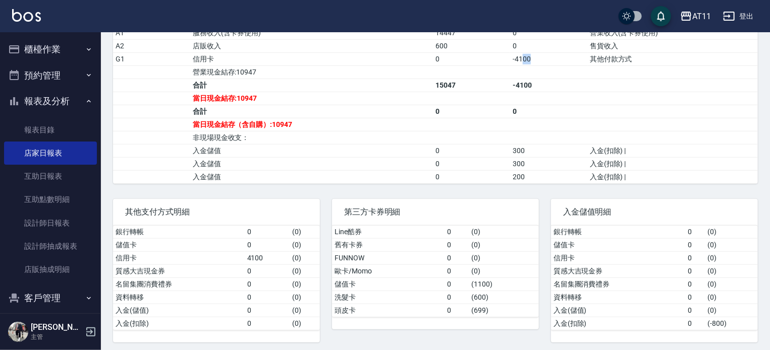
drag, startPoint x: 539, startPoint y: 58, endPoint x: 521, endPoint y: 59, distance: 17.2
click at [521, 59] on td "-4100" at bounding box center [548, 58] width 77 height 13
click at [503, 69] on td "a dense table" at bounding box center [471, 72] width 77 height 13
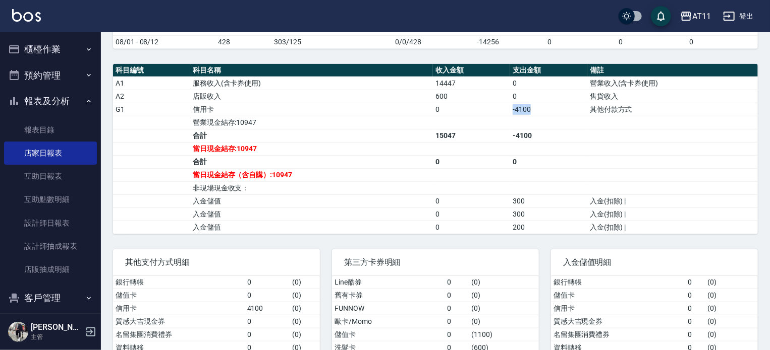
drag, startPoint x: 507, startPoint y: 108, endPoint x: 538, endPoint y: 109, distance: 31.3
click at [531, 108] on tr "G1 信用卡 0 -4100 其他付款方式" at bounding box center [435, 109] width 644 height 13
drag, startPoint x: 494, startPoint y: 121, endPoint x: 511, endPoint y: 117, distance: 17.4
click at [511, 117] on tr "營業現金結存:10947" at bounding box center [435, 122] width 644 height 13
drag, startPoint x: 529, startPoint y: 106, endPoint x: 511, endPoint y: 103, distance: 18.9
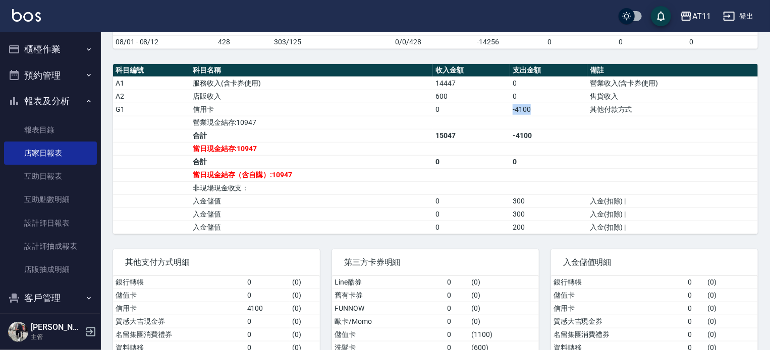
click at [511, 103] on td "-4100" at bounding box center [548, 109] width 77 height 13
click at [510, 116] on td "a dense table" at bounding box center [548, 122] width 77 height 13
drag, startPoint x: 539, startPoint y: 110, endPoint x: 515, endPoint y: 107, distance: 23.8
click at [520, 108] on td "-4100" at bounding box center [548, 109] width 77 height 13
click at [510, 107] on td "-4100" at bounding box center [548, 109] width 77 height 13
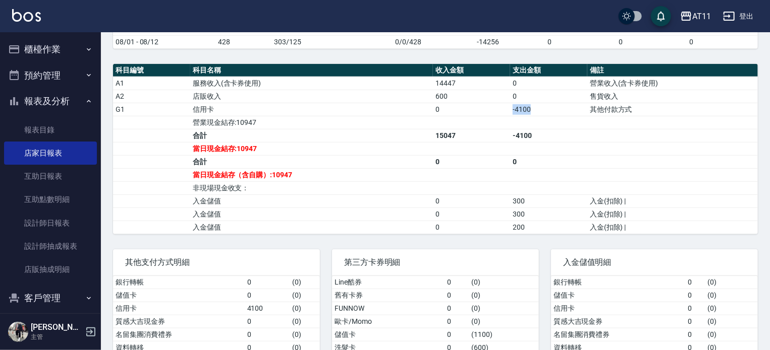
drag, startPoint x: 511, startPoint y: 108, endPoint x: 545, endPoint y: 108, distance: 33.8
click at [545, 108] on td "-4100" at bounding box center [548, 109] width 77 height 13
drag, startPoint x: 545, startPoint y: 108, endPoint x: 509, endPoint y: 106, distance: 35.4
click at [509, 106] on tr "G1 信用卡 0 -4100 其他付款方式" at bounding box center [435, 109] width 644 height 13
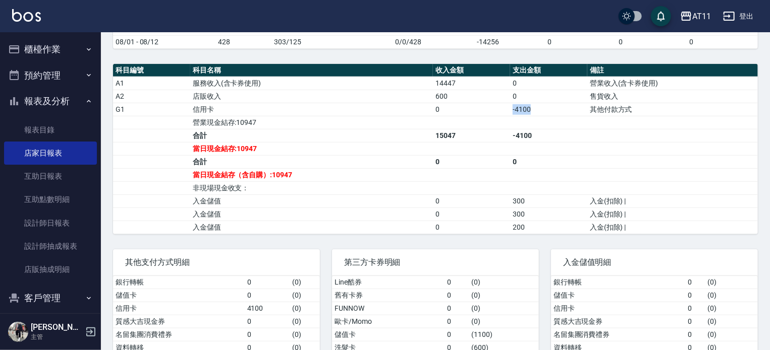
click at [509, 106] on td "0" at bounding box center [471, 109] width 77 height 13
click at [509, 116] on td "a dense table" at bounding box center [471, 122] width 77 height 13
drag, startPoint x: 550, startPoint y: 121, endPoint x: 503, endPoint y: 100, distance: 51.1
click at [503, 100] on tbody "A1 服務收入(含卡券使用) 14447 0 營業收入(含卡券使用) A2 店販收入 600 0 售貨收入 G1 信用卡 0 -4100 其他付款方式 營業現…" at bounding box center [435, 155] width 644 height 157
click at [501, 90] on td "600" at bounding box center [471, 96] width 77 height 13
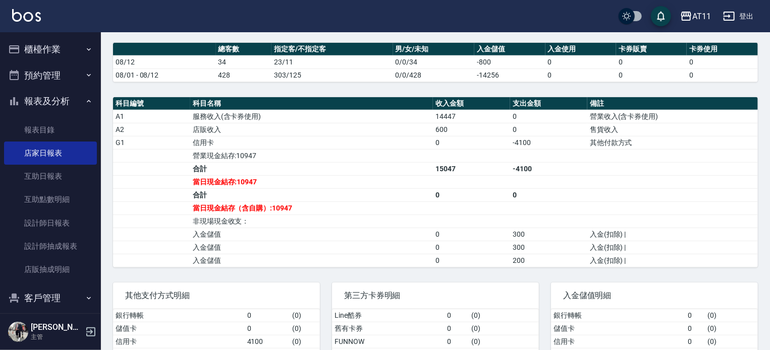
scroll to position [263, 0]
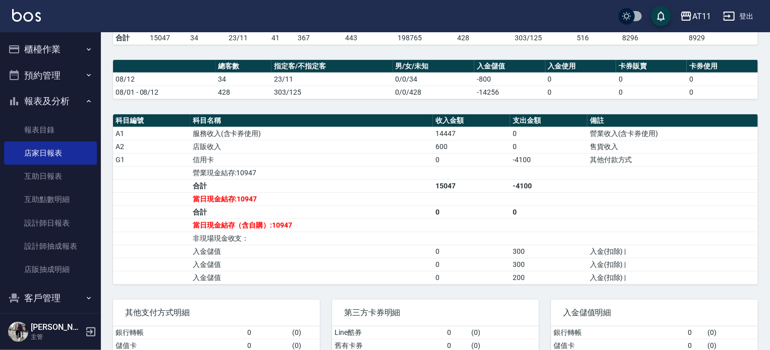
click at [709, 12] on div "AT11" at bounding box center [701, 16] width 19 height 13
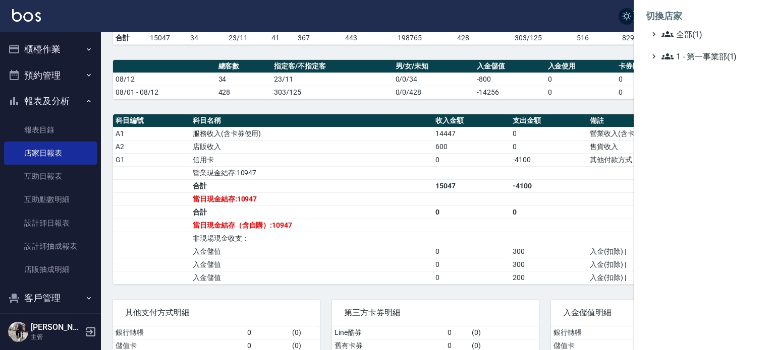
click at [582, 18] on div at bounding box center [387, 175] width 775 height 350
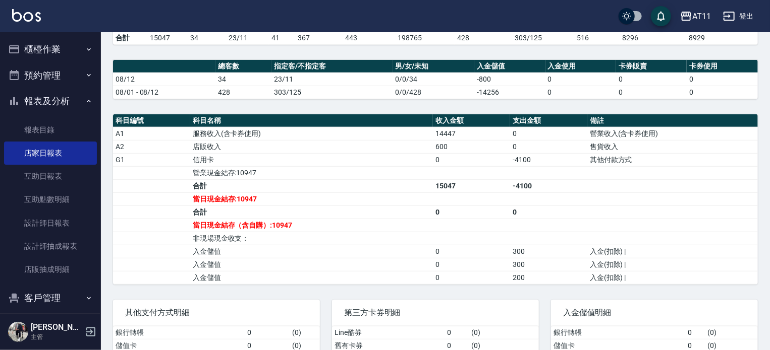
click at [451, 39] on td "198765" at bounding box center [425, 37] width 60 height 13
click at [275, 38] on td "41" at bounding box center [282, 37] width 26 height 13
